Goal: Information Seeking & Learning: Check status

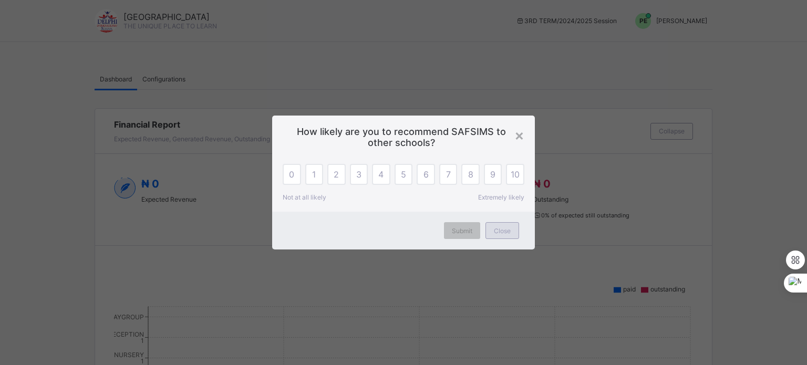
click at [502, 235] on span "Close" at bounding box center [502, 231] width 17 height 8
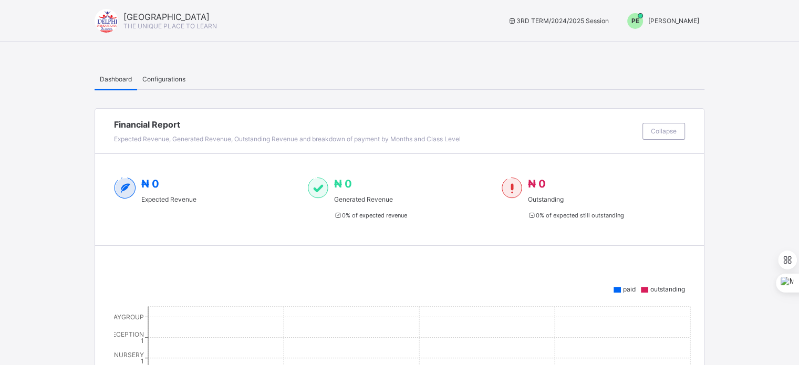
click at [639, 23] on span "PE" at bounding box center [635, 21] width 8 height 8
click at [663, 46] on span "Switch to Admin View" at bounding box center [660, 45] width 80 height 12
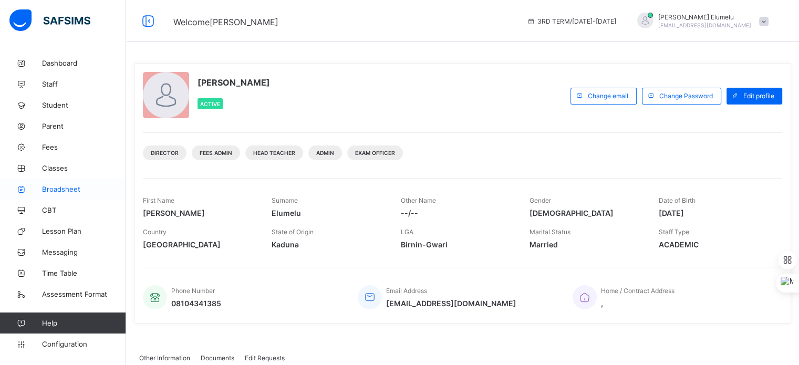
click at [67, 185] on span "Broadsheet" at bounding box center [84, 189] width 84 height 8
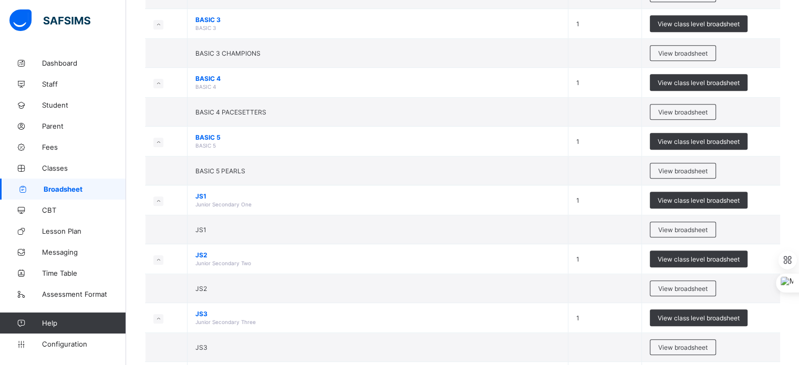
scroll to position [526, 0]
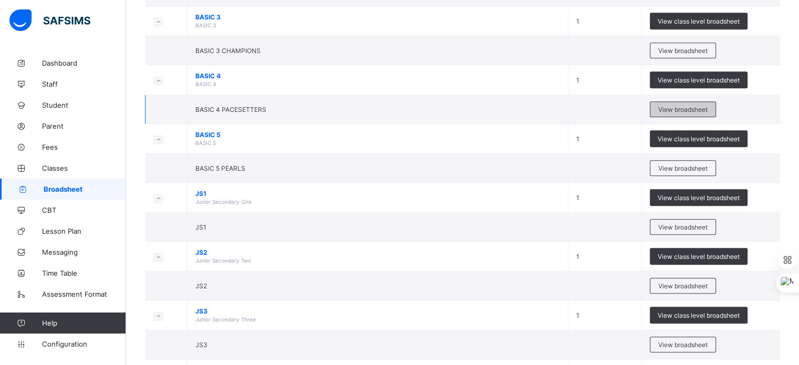
click at [689, 107] on span "View broadsheet" at bounding box center [682, 110] width 49 height 8
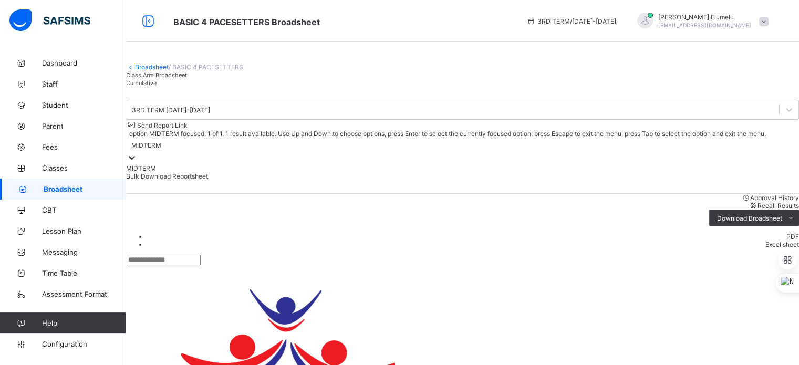
click at [668, 148] on div "MIDTERM" at bounding box center [462, 145] width 673 height 15
click at [625, 87] on div "Class Arm Broadsheet Cumulative" at bounding box center [462, 79] width 673 height 16
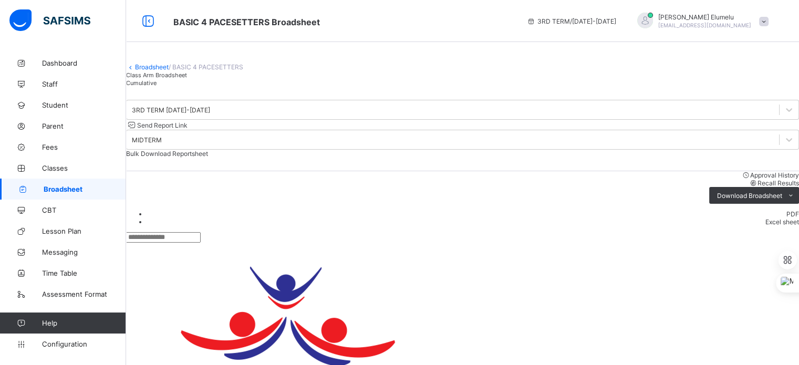
click at [639, 142] on div "3RD TERM 2024-2025 Send Report Link MIDTERM Bulk Download Reportsheet" at bounding box center [462, 129] width 673 height 85
click at [641, 147] on div "MIDTERM" at bounding box center [453, 139] width 652 height 15
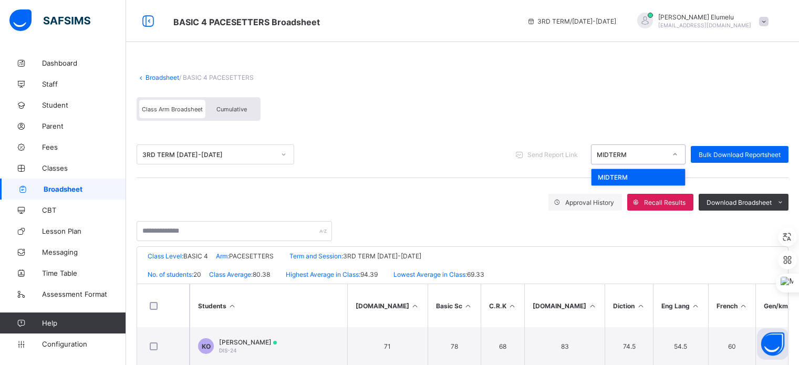
click at [675, 155] on div at bounding box center [675, 154] width 18 height 17
click at [586, 161] on div "Send Report Link" at bounding box center [547, 154] width 75 height 17
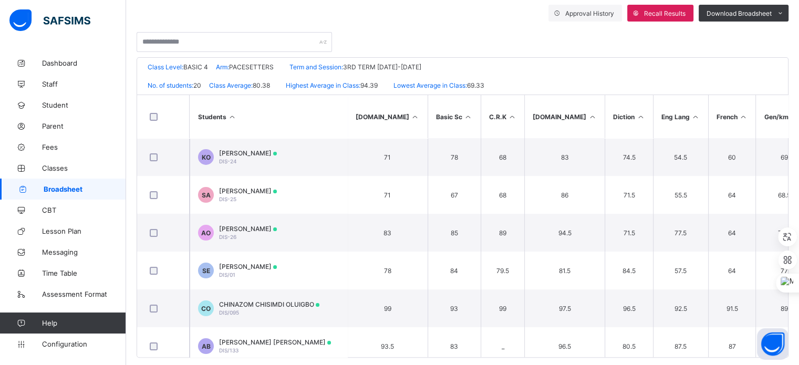
scroll to position [203, 0]
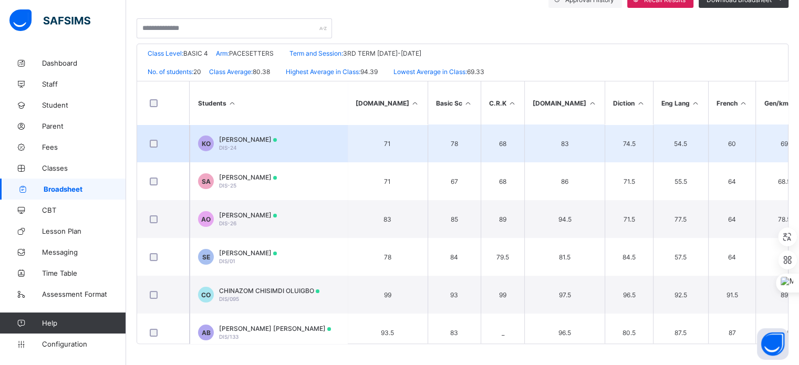
click at [232, 135] on span "[PERSON_NAME]" at bounding box center [248, 139] width 58 height 8
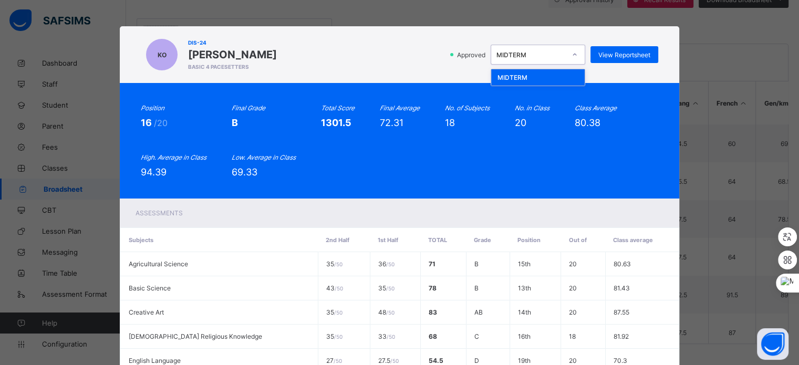
click at [555, 58] on div "MIDTERM" at bounding box center [530, 55] width 69 height 8
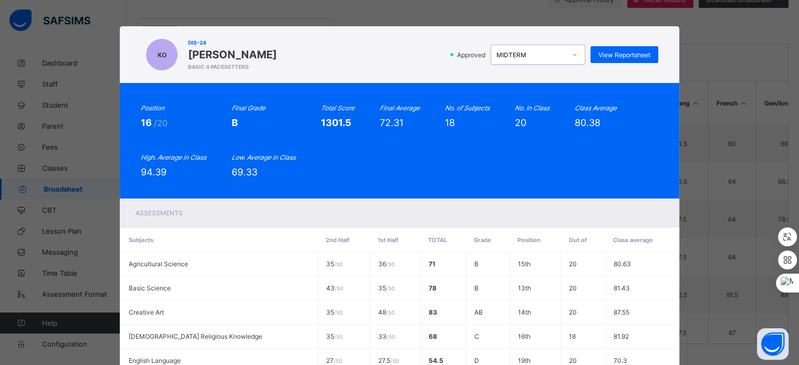
click at [555, 58] on div "MIDTERM" at bounding box center [530, 55] width 69 height 8
click at [604, 114] on div "Class Average 80.38" at bounding box center [596, 116] width 42 height 24
click at [618, 53] on span "View Reportsheet" at bounding box center [624, 55] width 52 height 8
click at [342, 43] on div "KO DIS-24 [PERSON_NAME] BASIC 4 PACESETTERS Approved MIDTERM View Reportsheet" at bounding box center [399, 55] width 517 height 36
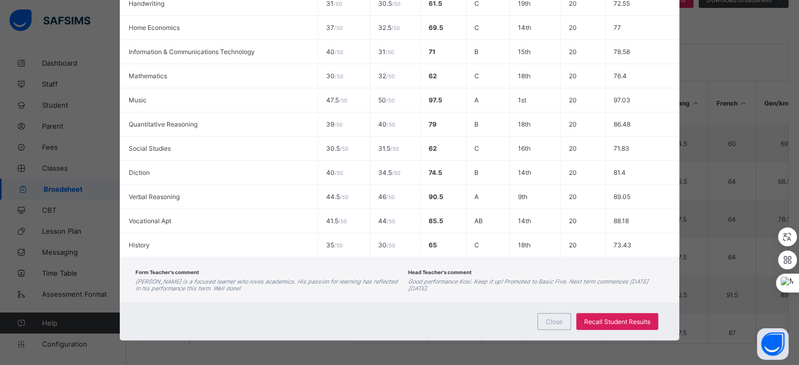
scroll to position [432, 0]
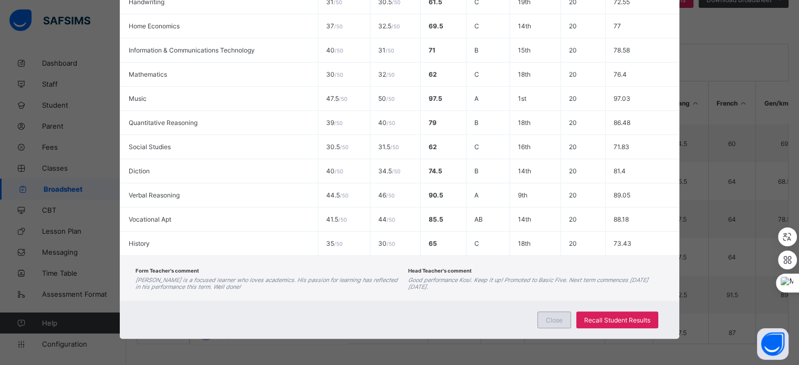
click at [548, 319] on span "Close" at bounding box center [554, 320] width 17 height 8
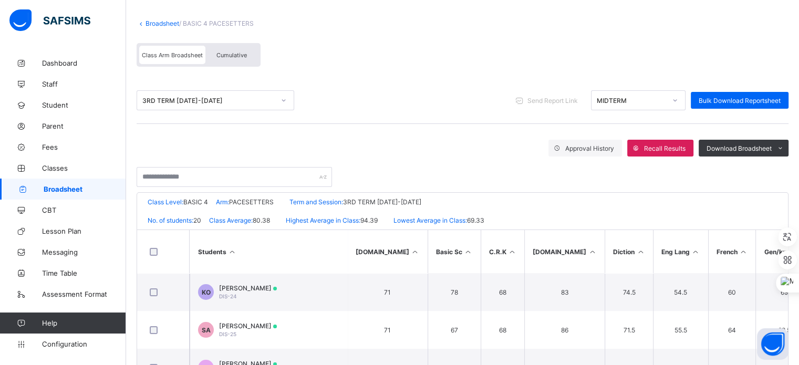
scroll to position [0, 0]
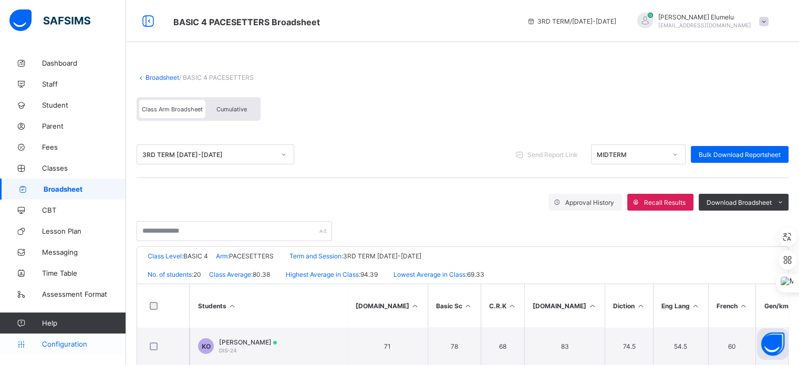
click at [81, 340] on span "Configuration" at bounding box center [84, 344] width 84 height 8
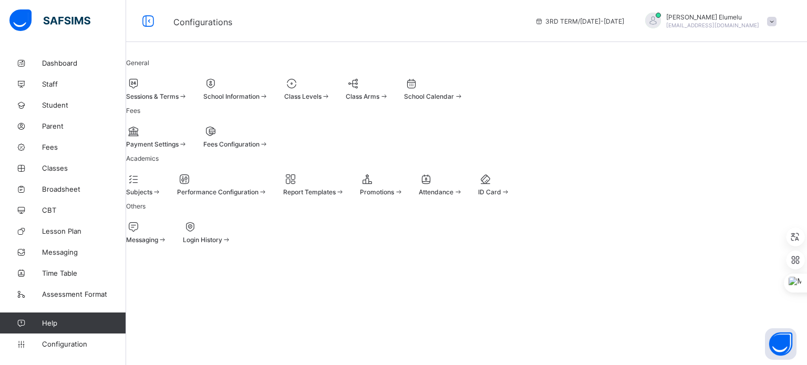
click at [179, 100] on span "Sessions & Terms" at bounding box center [152, 96] width 53 height 8
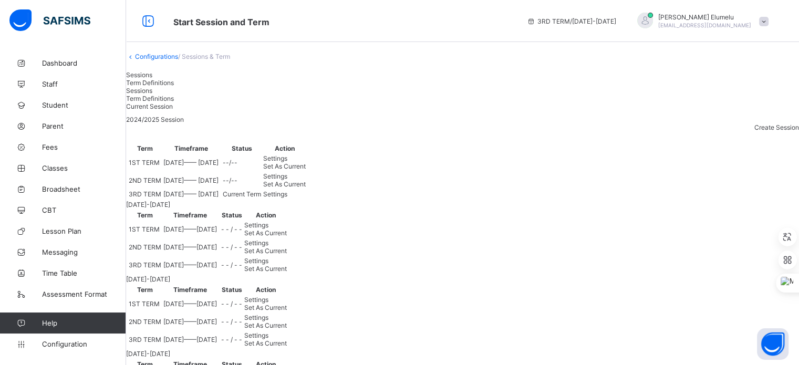
click at [306, 198] on div "Settings" at bounding box center [284, 194] width 43 height 8
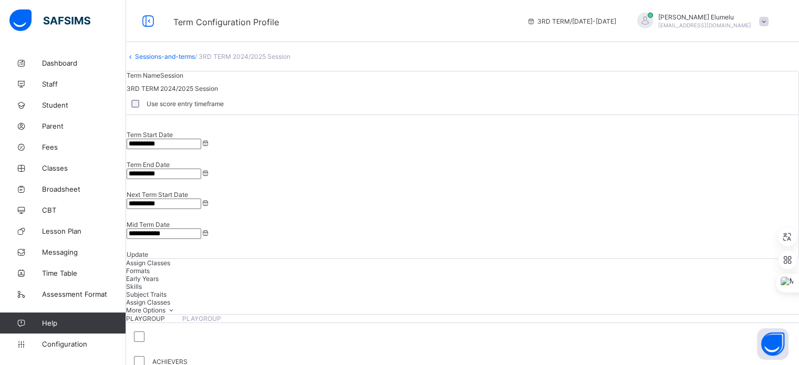
click at [174, 60] on link "Sessions-and-terms" at bounding box center [165, 57] width 60 height 8
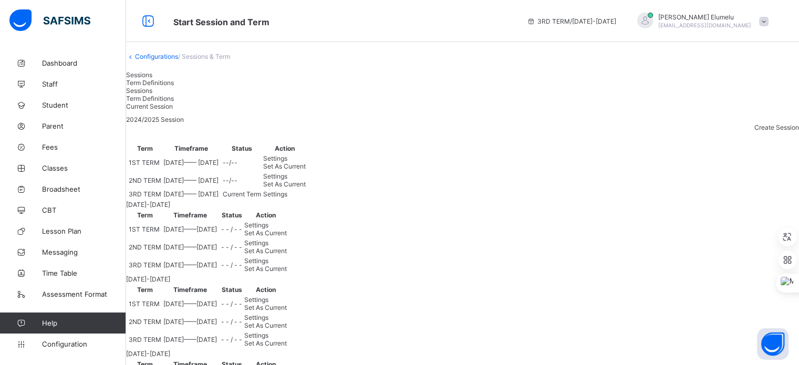
click at [306, 198] on div "Settings" at bounding box center [284, 194] width 43 height 8
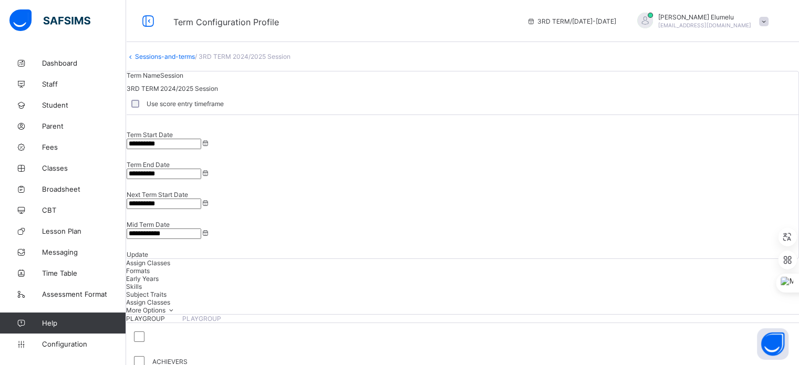
click at [190, 60] on link "Sessions-and-terms" at bounding box center [165, 57] width 60 height 8
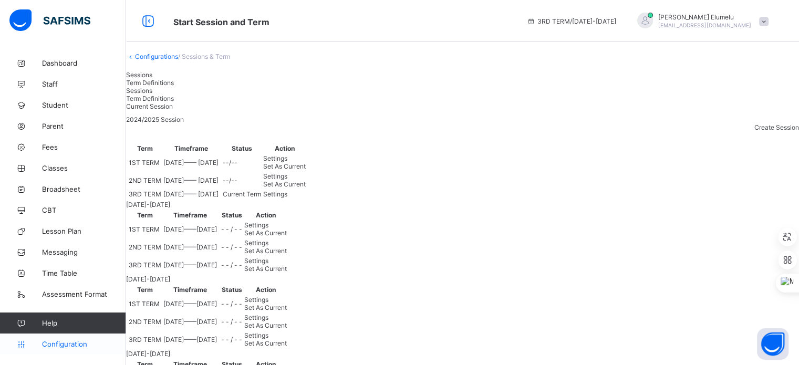
click at [88, 344] on span "Configuration" at bounding box center [84, 344] width 84 height 8
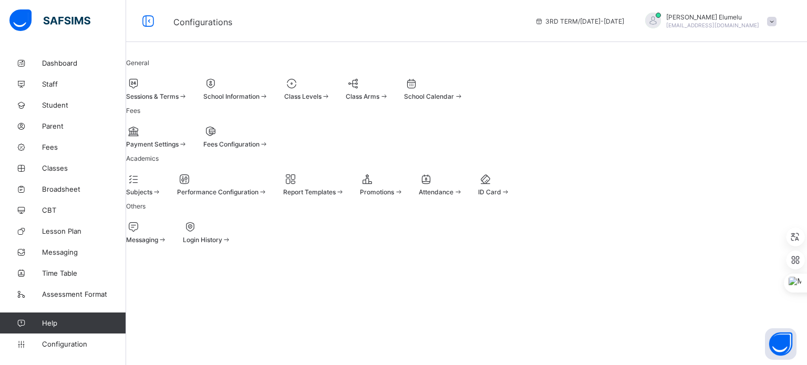
click at [330, 100] on div "Class Levels" at bounding box center [307, 96] width 46 height 8
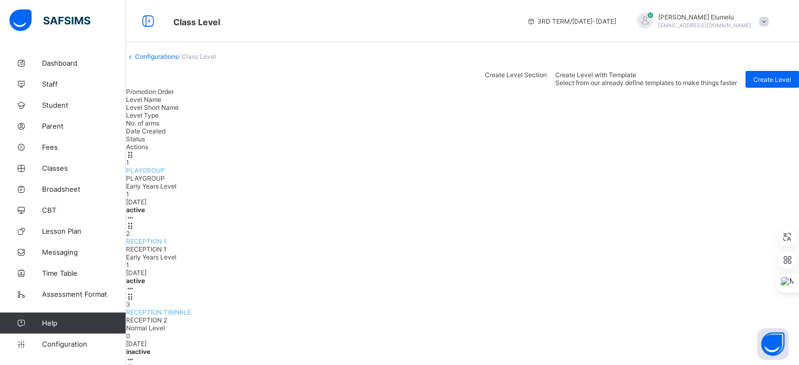
click at [178, 60] on link "Configurations" at bounding box center [156, 57] width 43 height 8
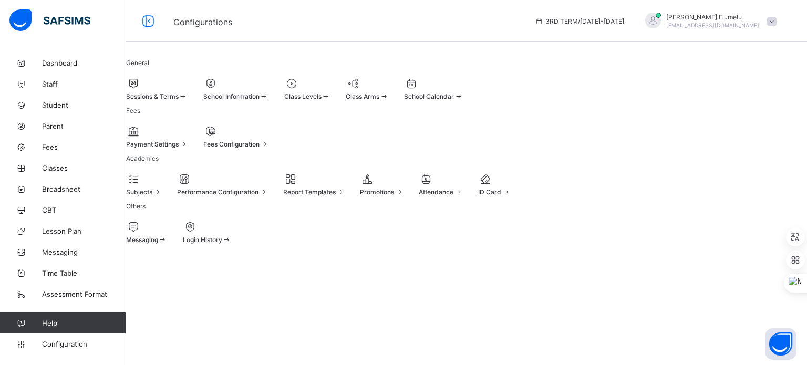
click at [187, 92] on span at bounding box center [156, 91] width 61 height 3
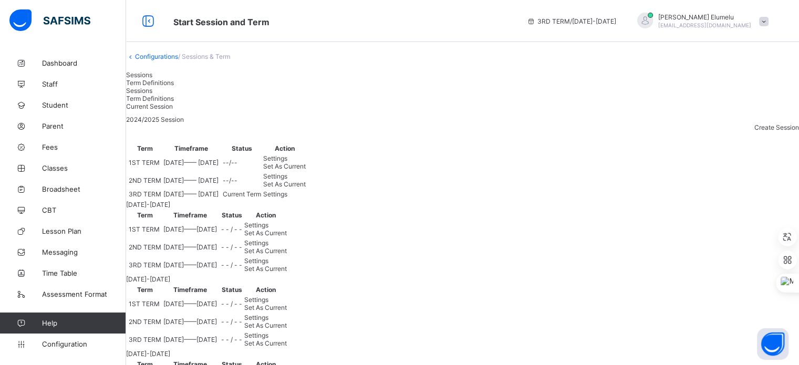
click at [174, 87] on span "Term Definitions" at bounding box center [150, 83] width 48 height 8
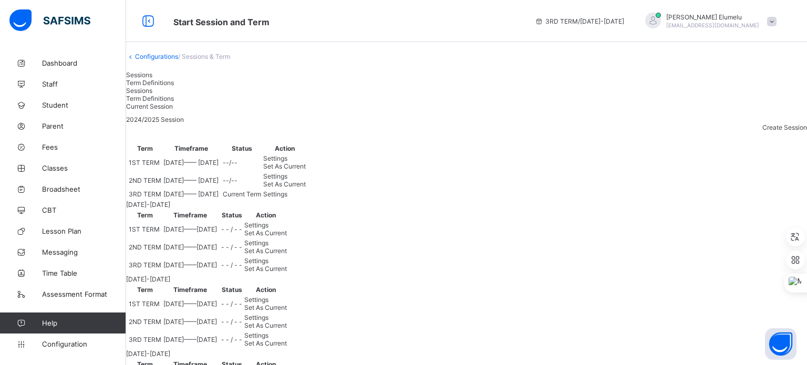
click at [152, 79] on span "Sessions" at bounding box center [139, 75] width 26 height 8
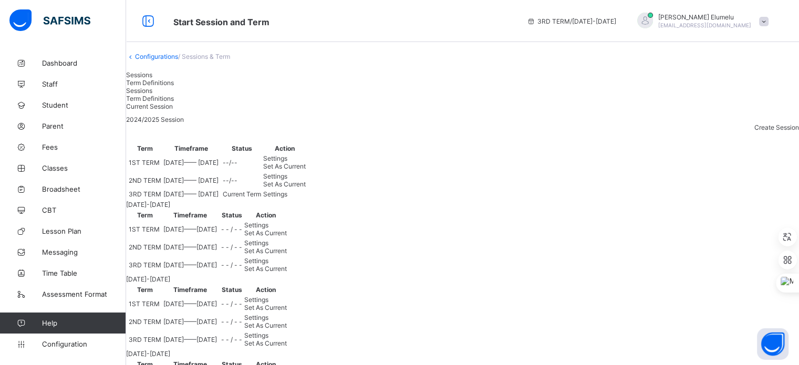
click at [306, 198] on div "Settings" at bounding box center [284, 194] width 43 height 8
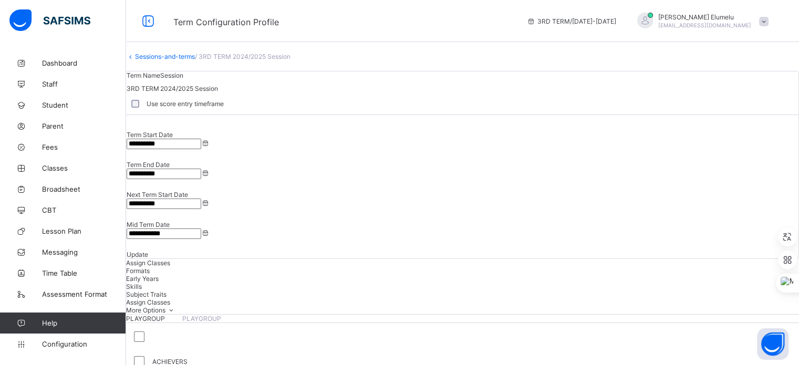
click at [150, 267] on span "Formats" at bounding box center [138, 271] width 24 height 8
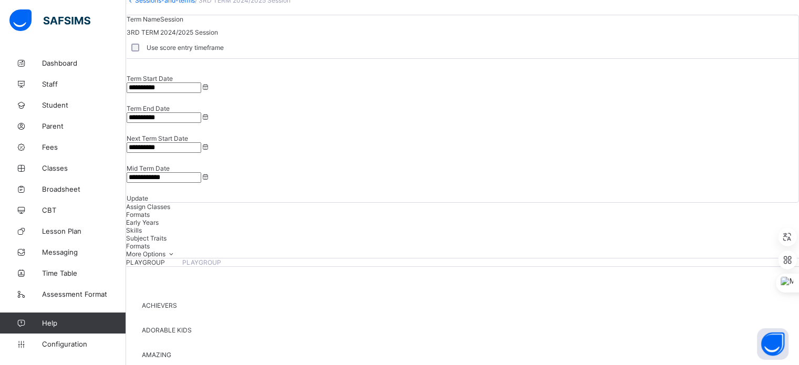
scroll to position [53, 0]
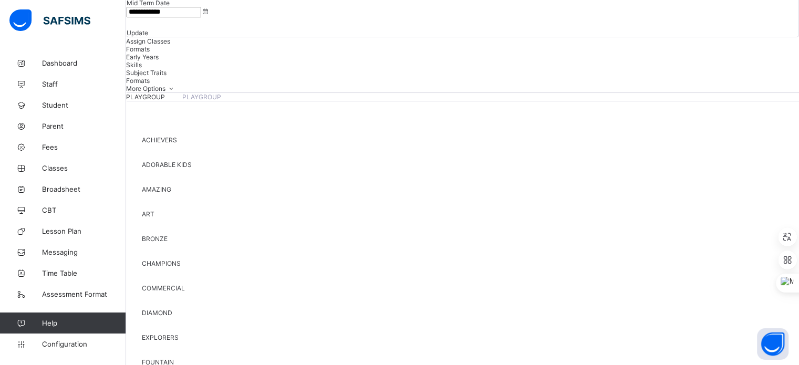
scroll to position [226, 0]
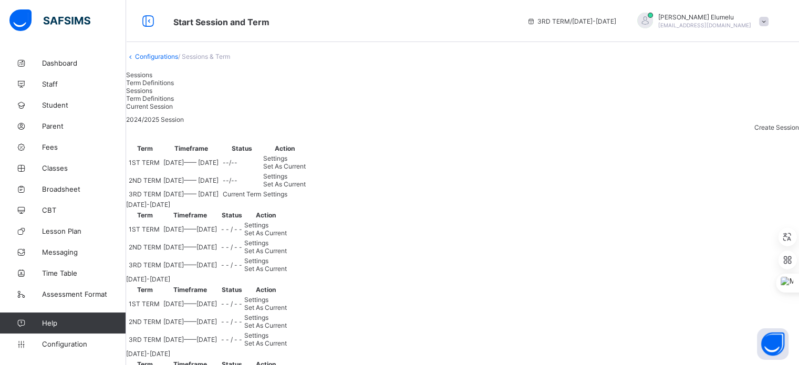
click at [170, 60] on link "Configurations" at bounding box center [156, 57] width 43 height 8
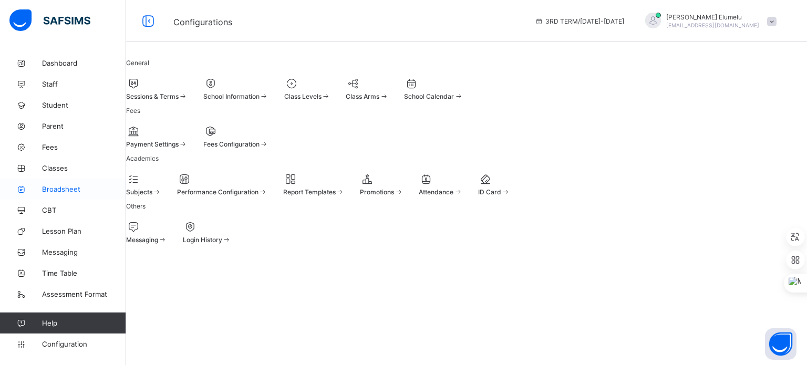
click at [69, 186] on span "Broadsheet" at bounding box center [84, 189] width 84 height 8
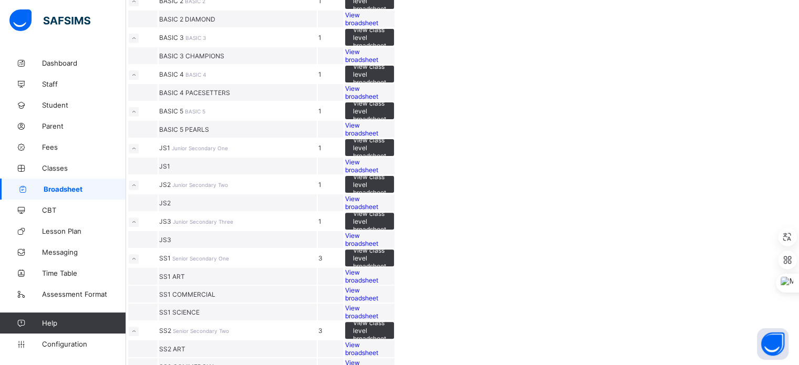
scroll to position [357, 0]
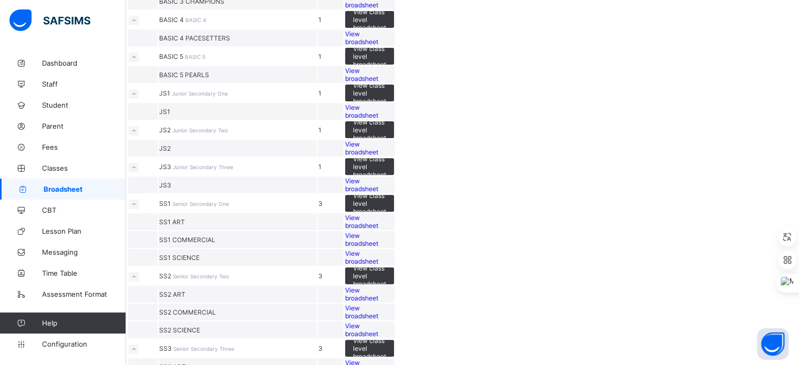
click at [378, 46] on span "View broadsheet" at bounding box center [361, 38] width 33 height 16
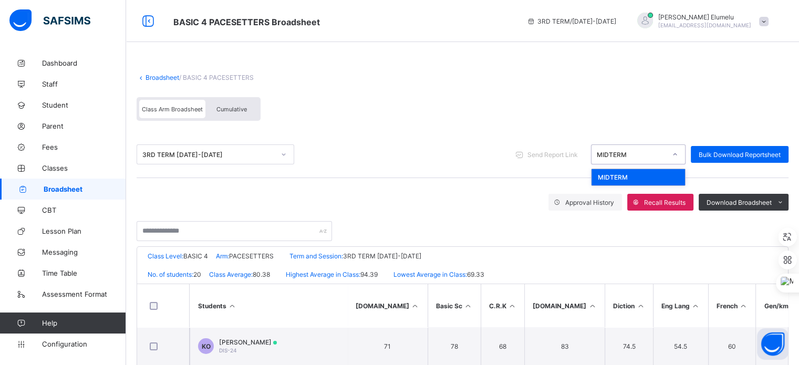
click at [601, 156] on div "MIDTERM" at bounding box center [628, 154] width 74 height 15
click at [636, 145] on div "MIDTERM" at bounding box center [638, 154] width 95 height 20
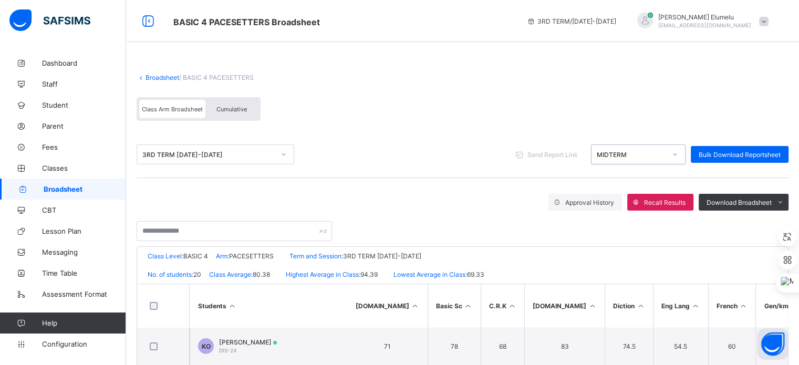
click at [636, 145] on div "MIDTERM" at bounding box center [638, 154] width 95 height 20
click at [767, 19] on span at bounding box center [763, 21] width 9 height 9
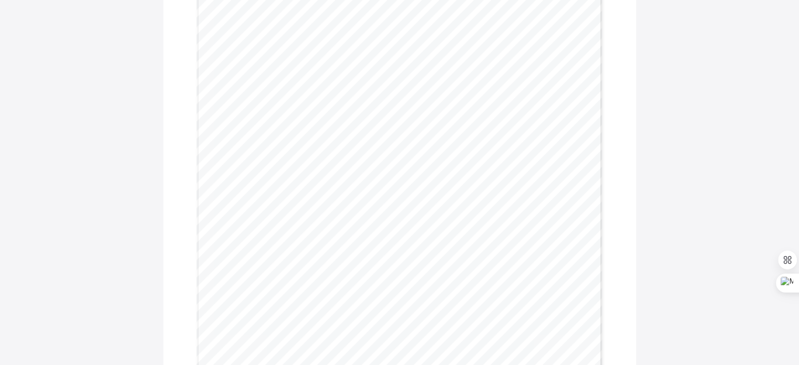
scroll to position [105, 0]
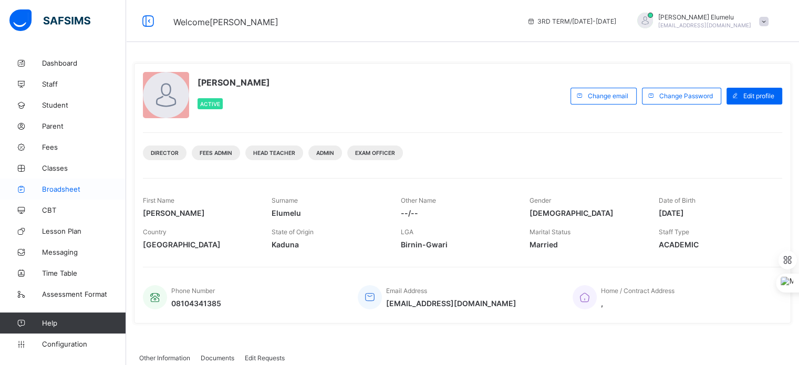
click at [71, 191] on span "Broadsheet" at bounding box center [84, 189] width 84 height 8
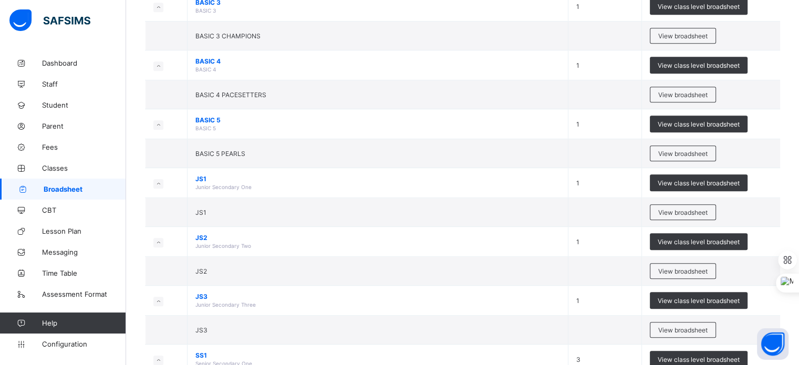
scroll to position [546, 0]
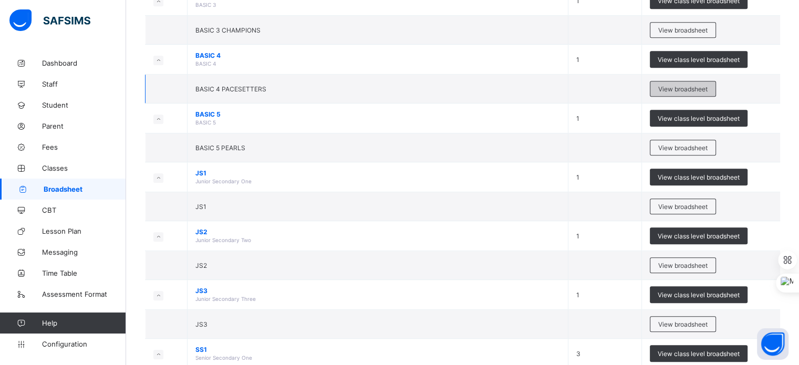
click at [677, 88] on span "View broadsheet" at bounding box center [682, 89] width 49 height 8
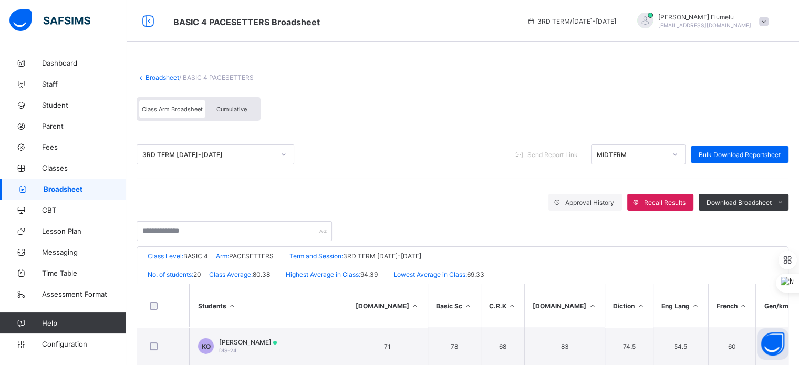
click at [678, 155] on icon at bounding box center [675, 154] width 6 height 11
click at [678, 156] on icon at bounding box center [675, 154] width 6 height 11
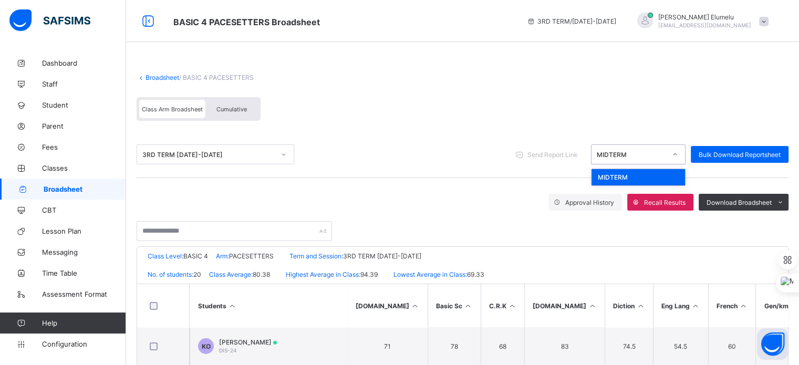
click at [678, 156] on icon at bounding box center [675, 154] width 6 height 11
